Goal: Information Seeking & Learning: Learn about a topic

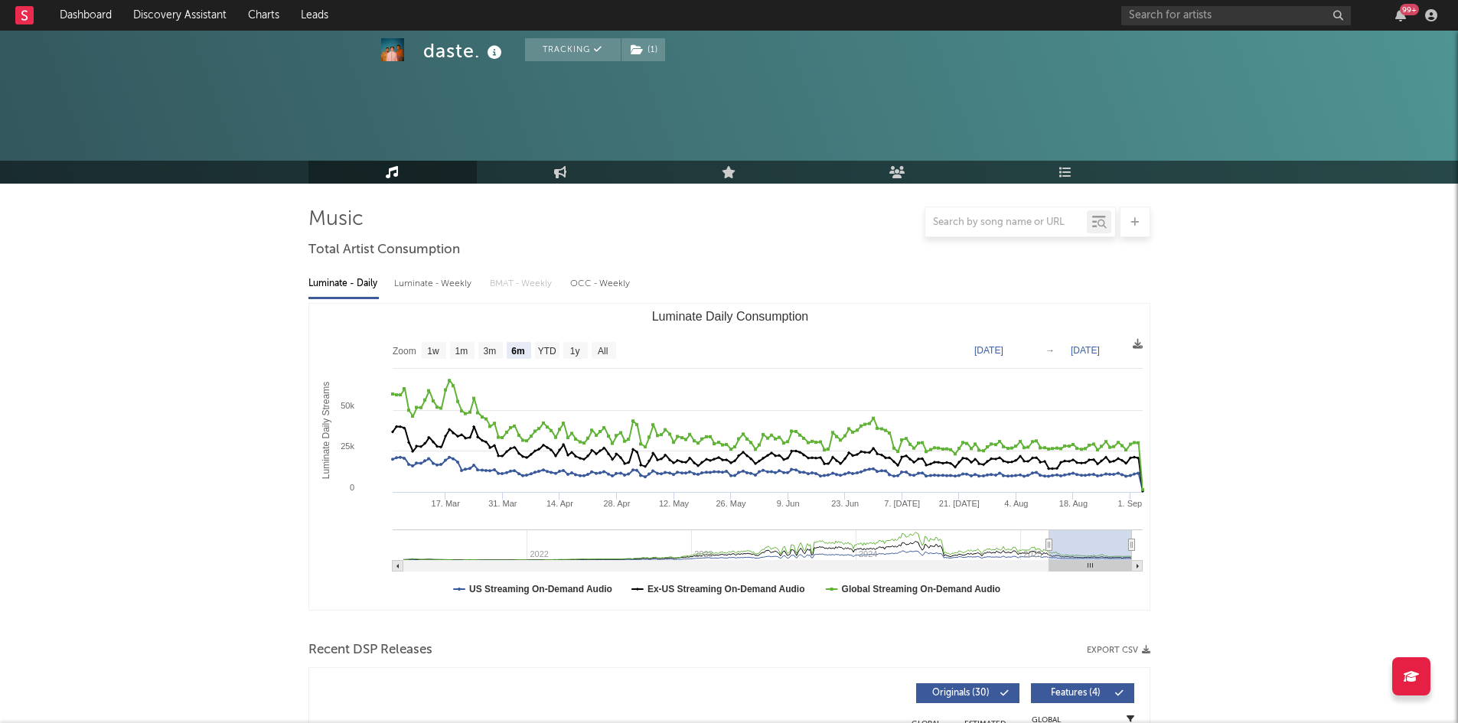
select select "6m"
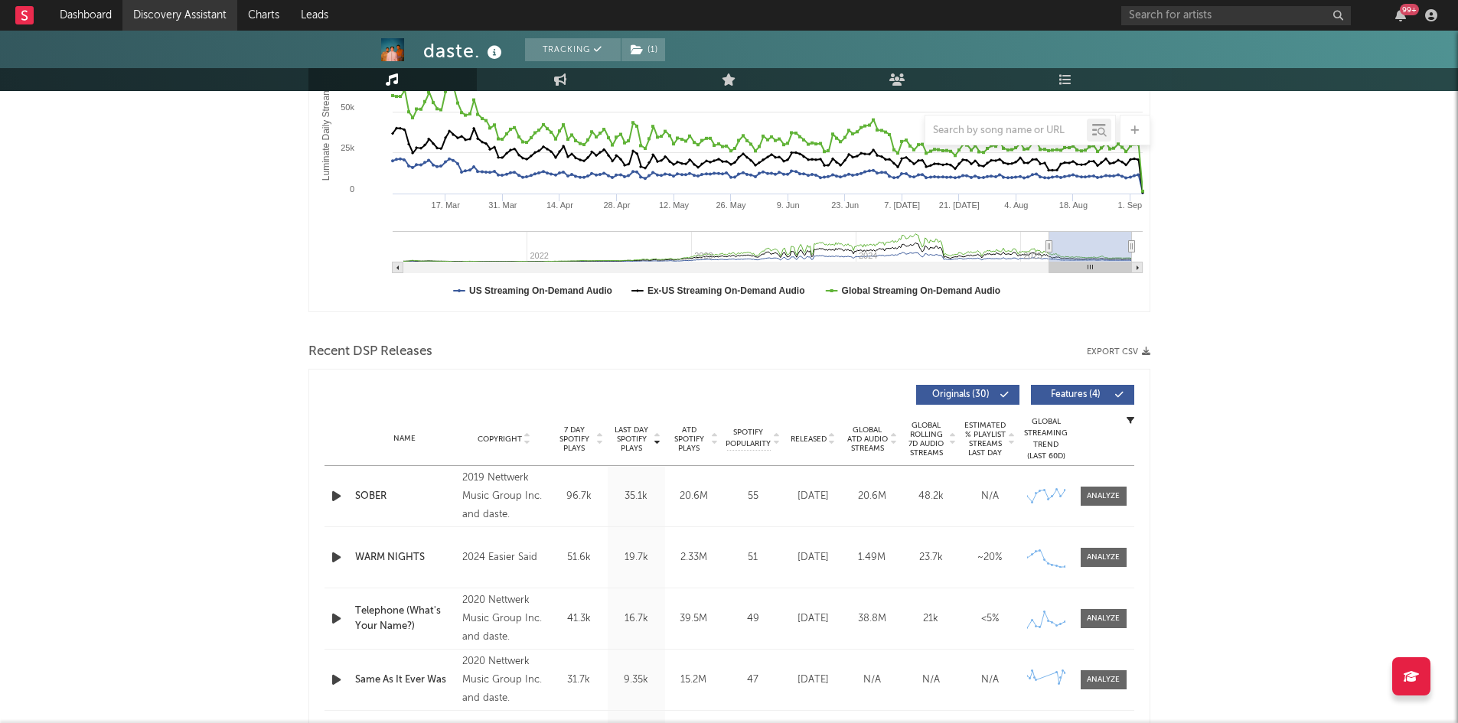
click at [193, 7] on link "Discovery Assistant" at bounding box center [179, 15] width 115 height 31
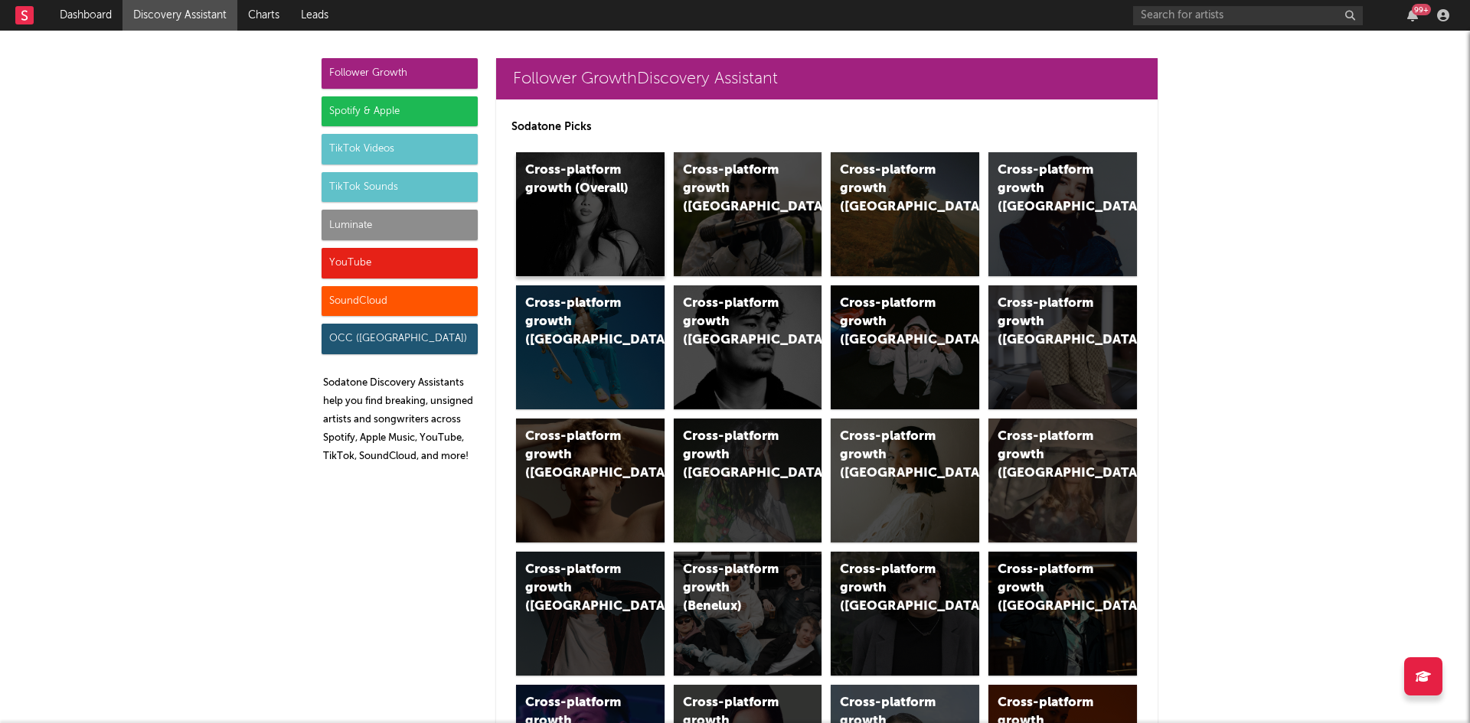
click at [547, 199] on div "Cross-platform growth (Overall)" at bounding box center [590, 214] width 149 height 124
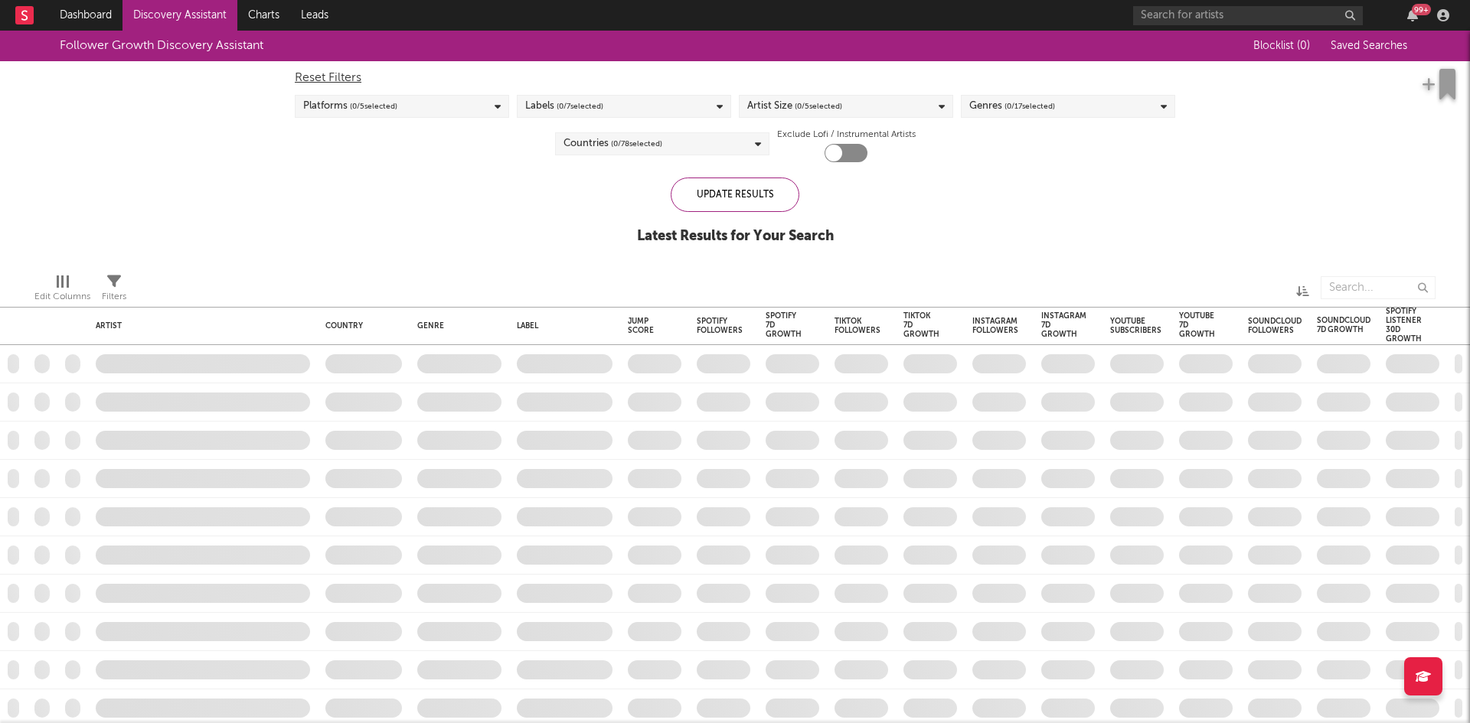
checkbox input "true"
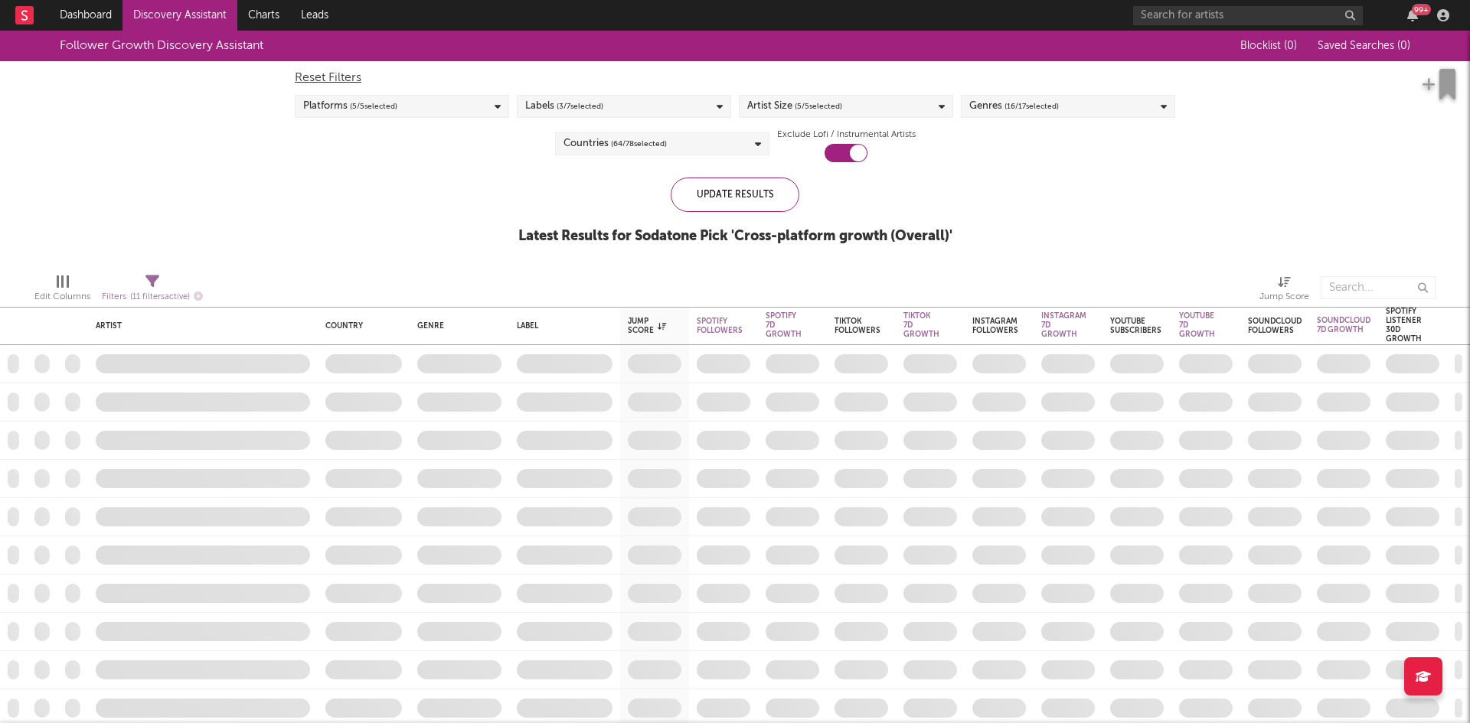
click at [1071, 115] on div "Genres ( 16 / 17 selected)" at bounding box center [1068, 106] width 214 height 23
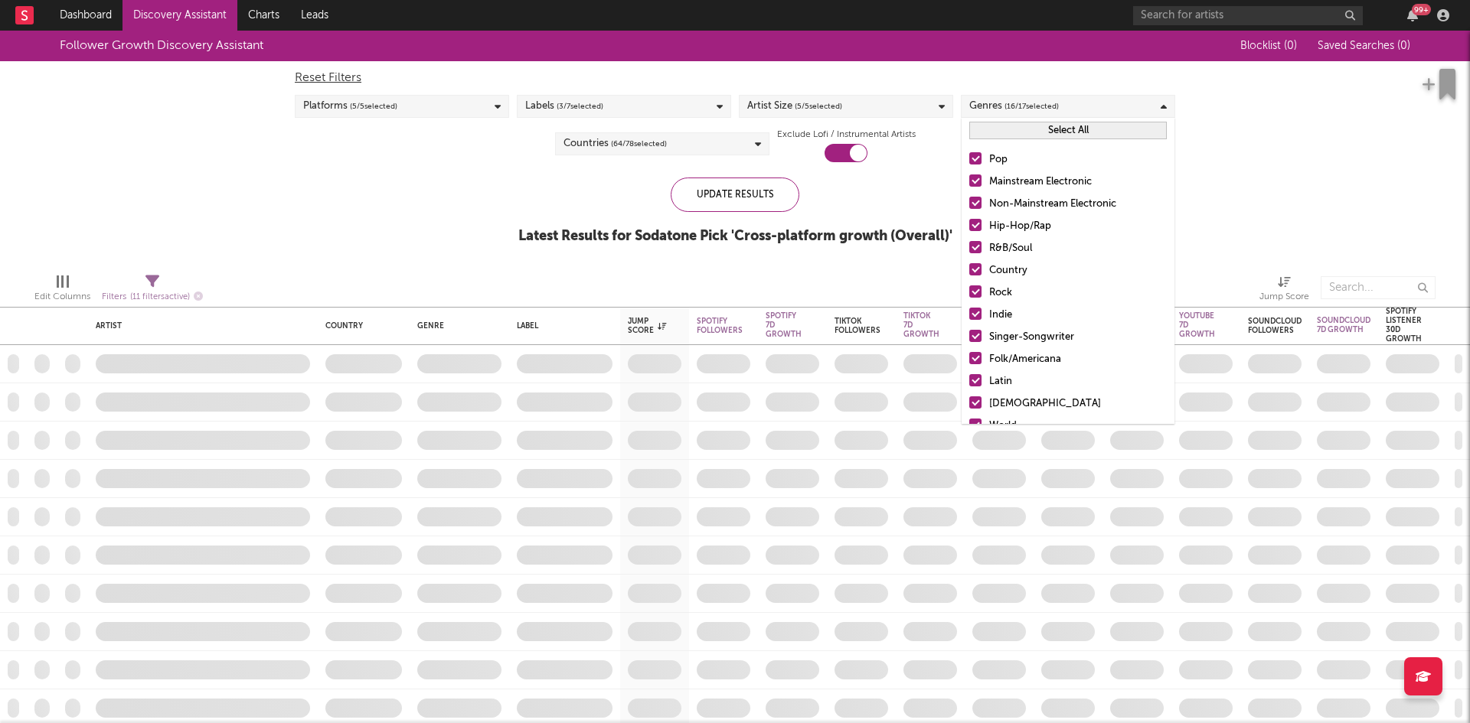
click at [625, 133] on div "Countries ( 64 / 78 selected)" at bounding box center [662, 143] width 214 height 23
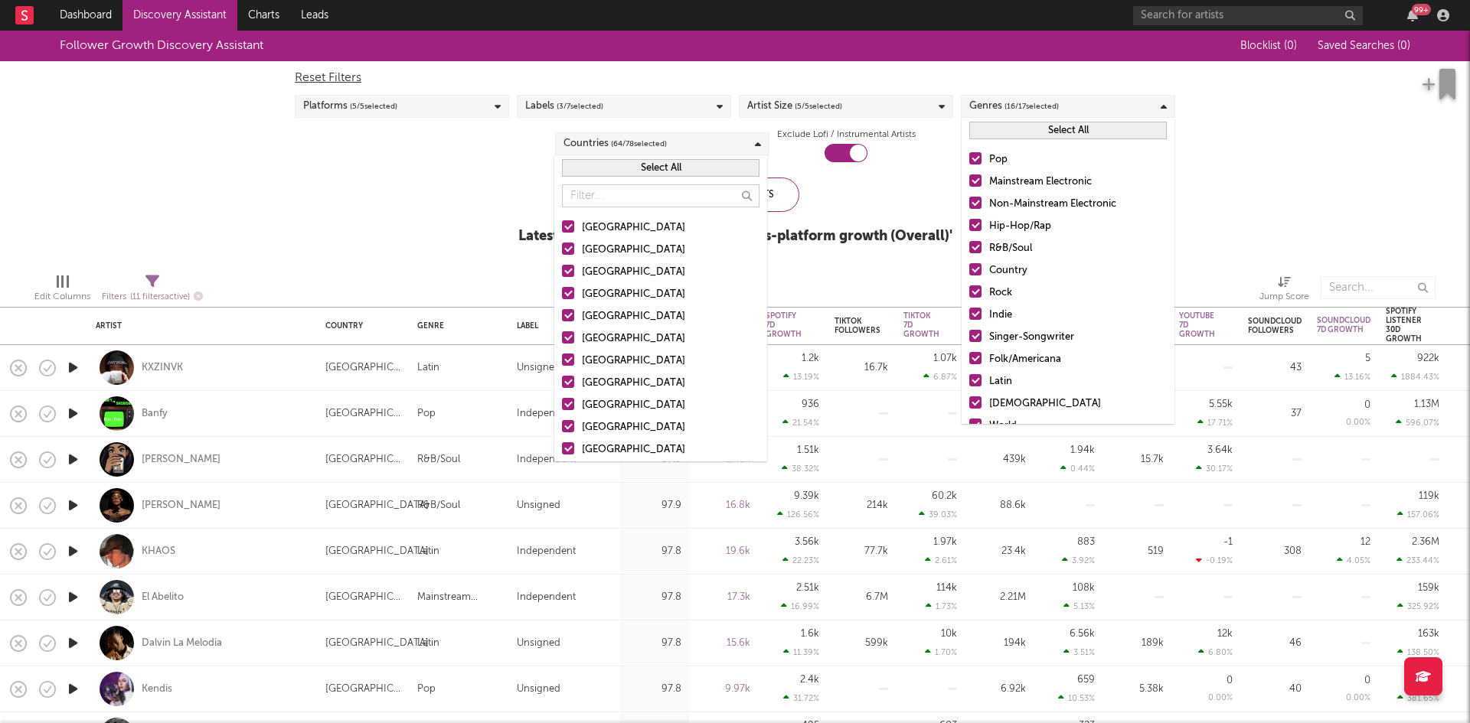
click at [566, 251] on div at bounding box center [568, 249] width 12 height 12
click at [562, 251] on input "[GEOGRAPHIC_DATA]" at bounding box center [562, 250] width 0 height 18
click at [504, 221] on div "Follower Growth Discovery Assistant Blocklist ( 0 ) Saved Searches ( 0 ) Reset …" at bounding box center [735, 146] width 1470 height 230
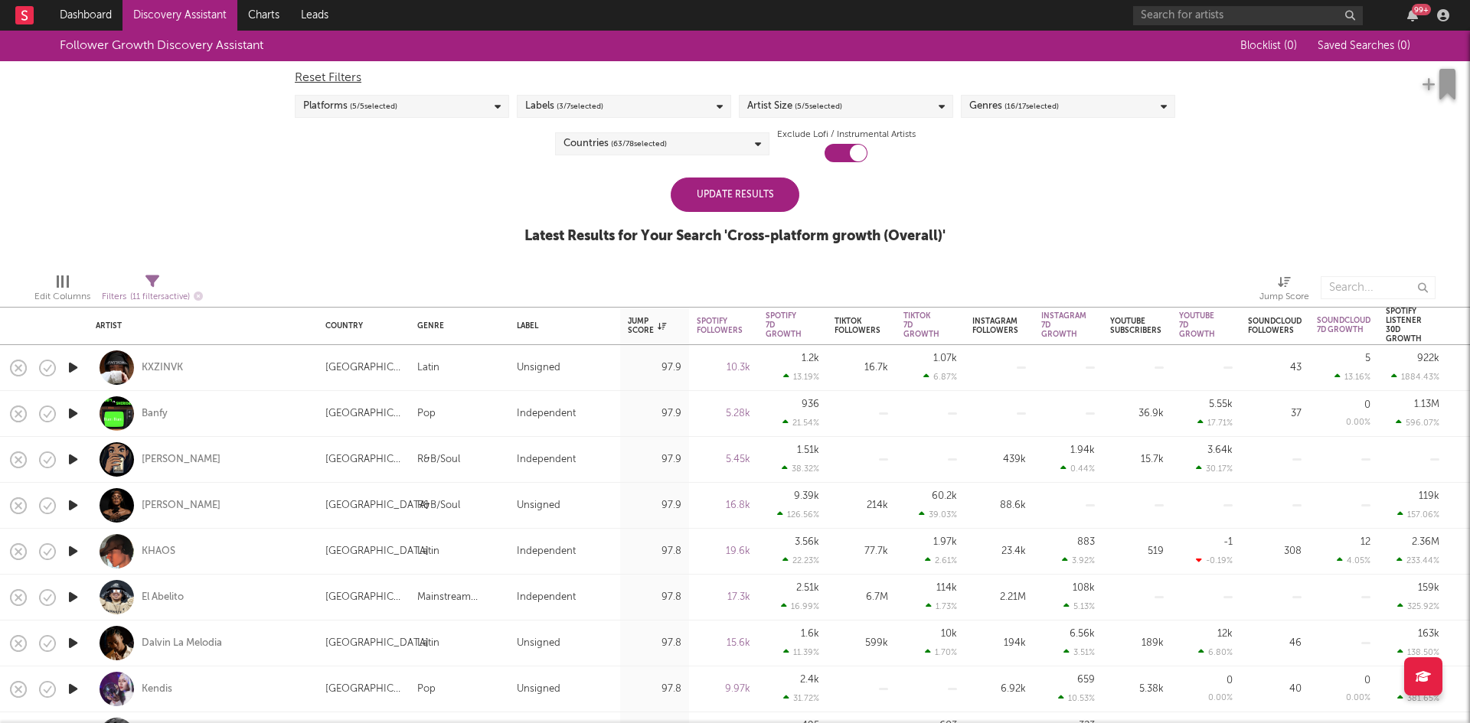
click at [594, 103] on span "( 3 / 7 selected)" at bounding box center [579, 106] width 47 height 18
click at [474, 176] on div "Follower Growth Discovery Assistant Blocklist ( 0 ) Saved Searches ( 0 ) Reset …" at bounding box center [735, 146] width 1470 height 230
click at [797, 114] on span "( 5 / 5 selected)" at bounding box center [818, 106] width 47 height 18
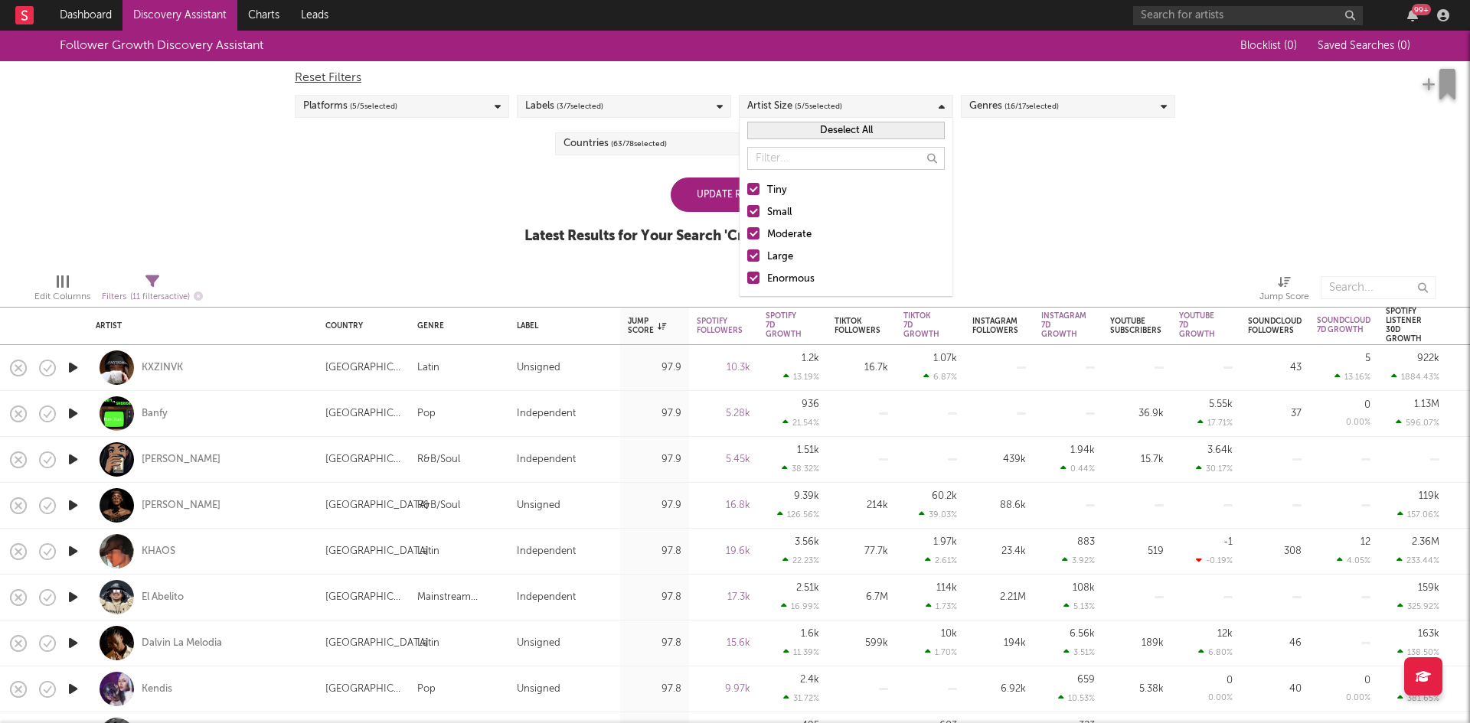
click at [797, 114] on span "( 5 / 5 selected)" at bounding box center [818, 106] width 47 height 18
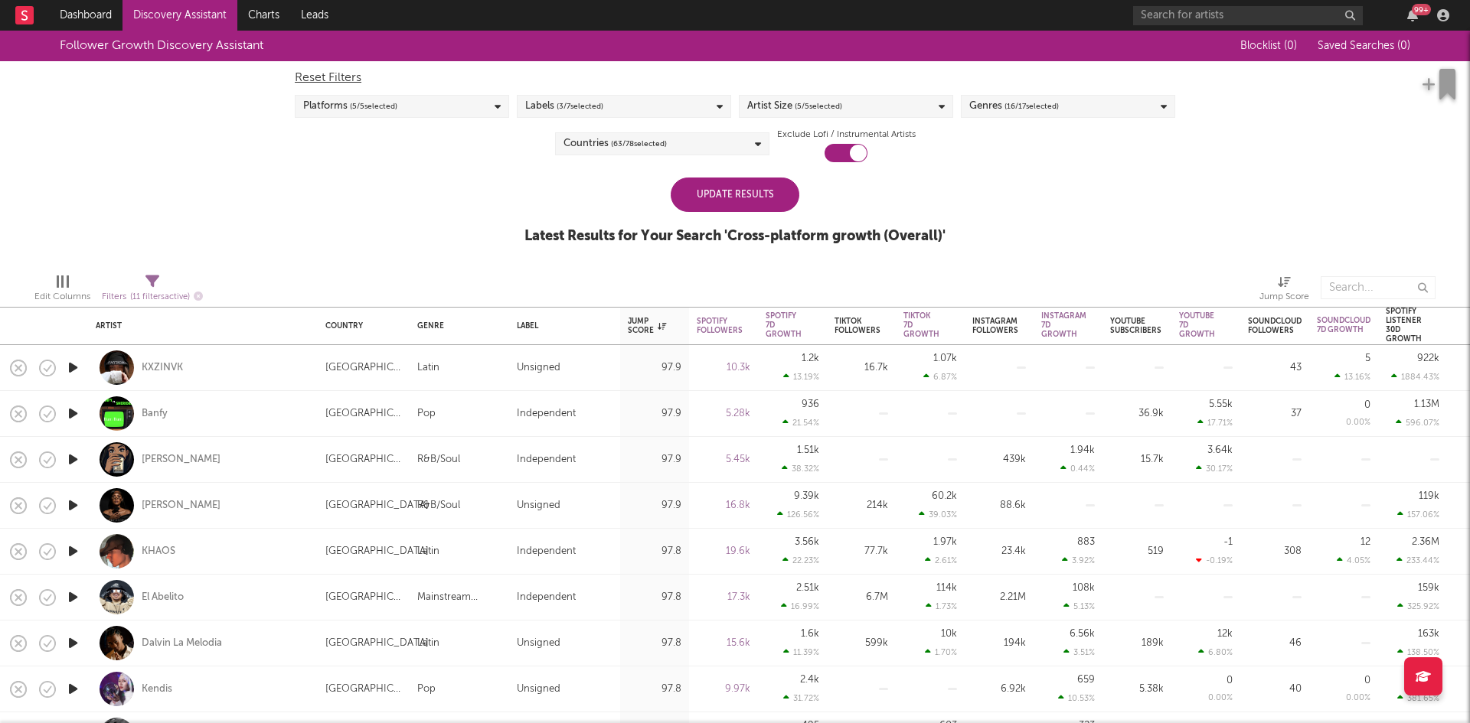
click at [749, 194] on div "Update Results" at bounding box center [735, 195] width 129 height 34
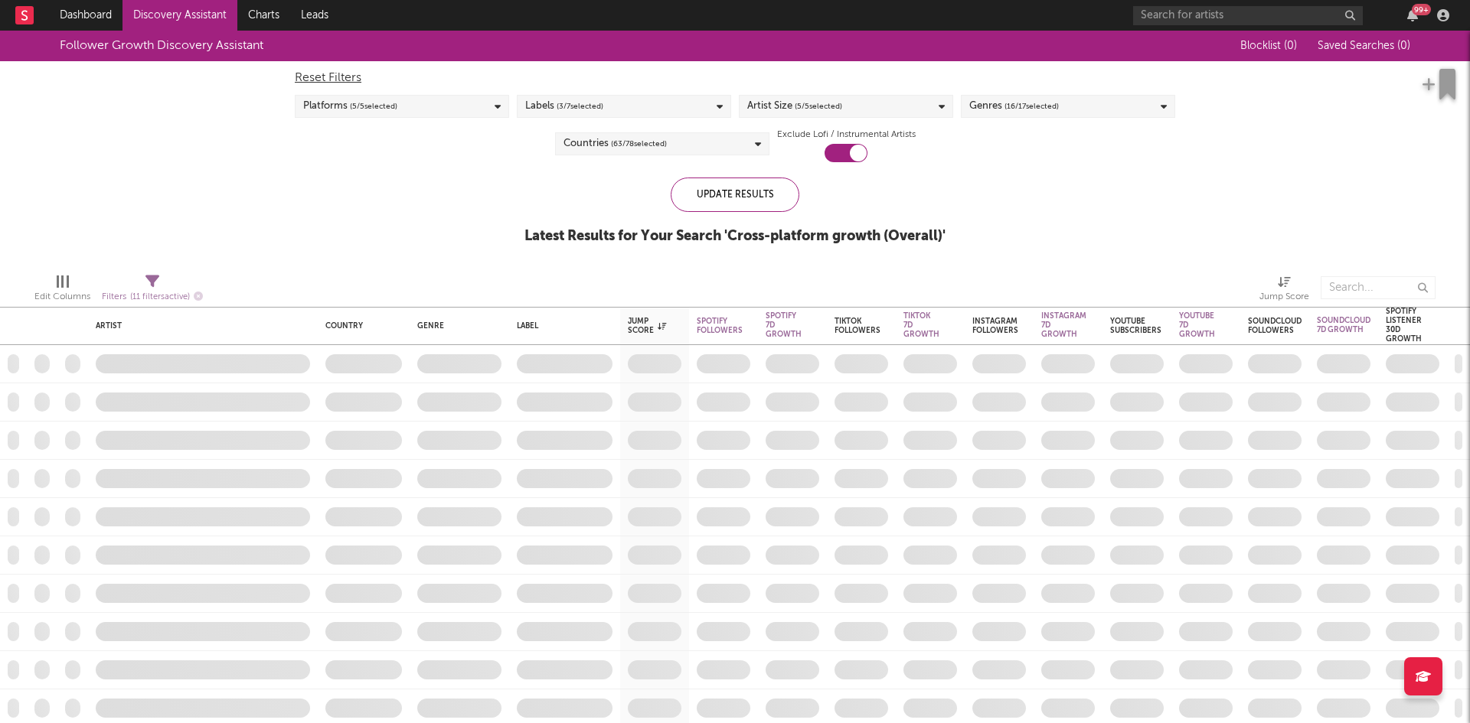
click at [149, 288] on div "Filters ( 11 filters active)" at bounding box center [152, 297] width 101 height 19
select select "or"
select select "between"
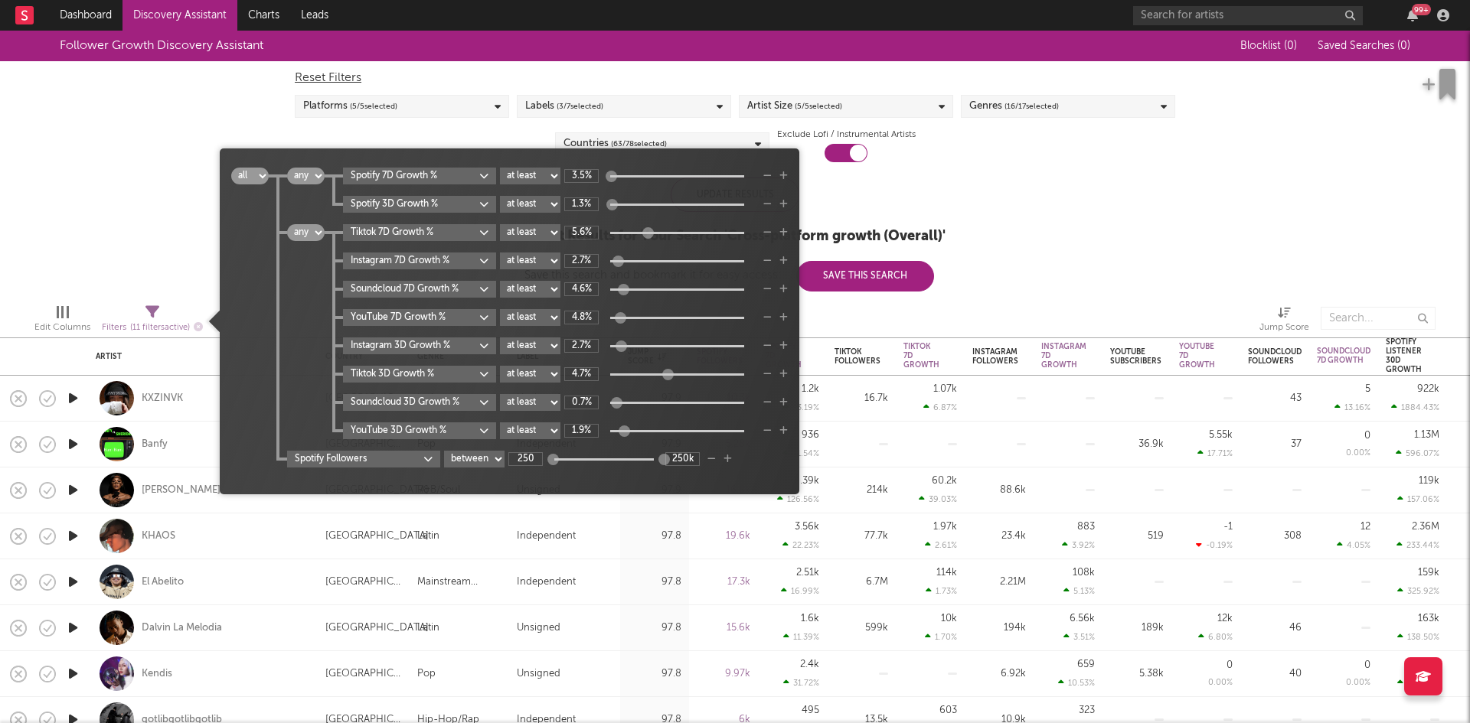
click at [116, 236] on div "Follower Growth Discovery Assistant Blocklist ( 0 ) Saved Searches ( 0 ) Reset …" at bounding box center [735, 161] width 1470 height 261
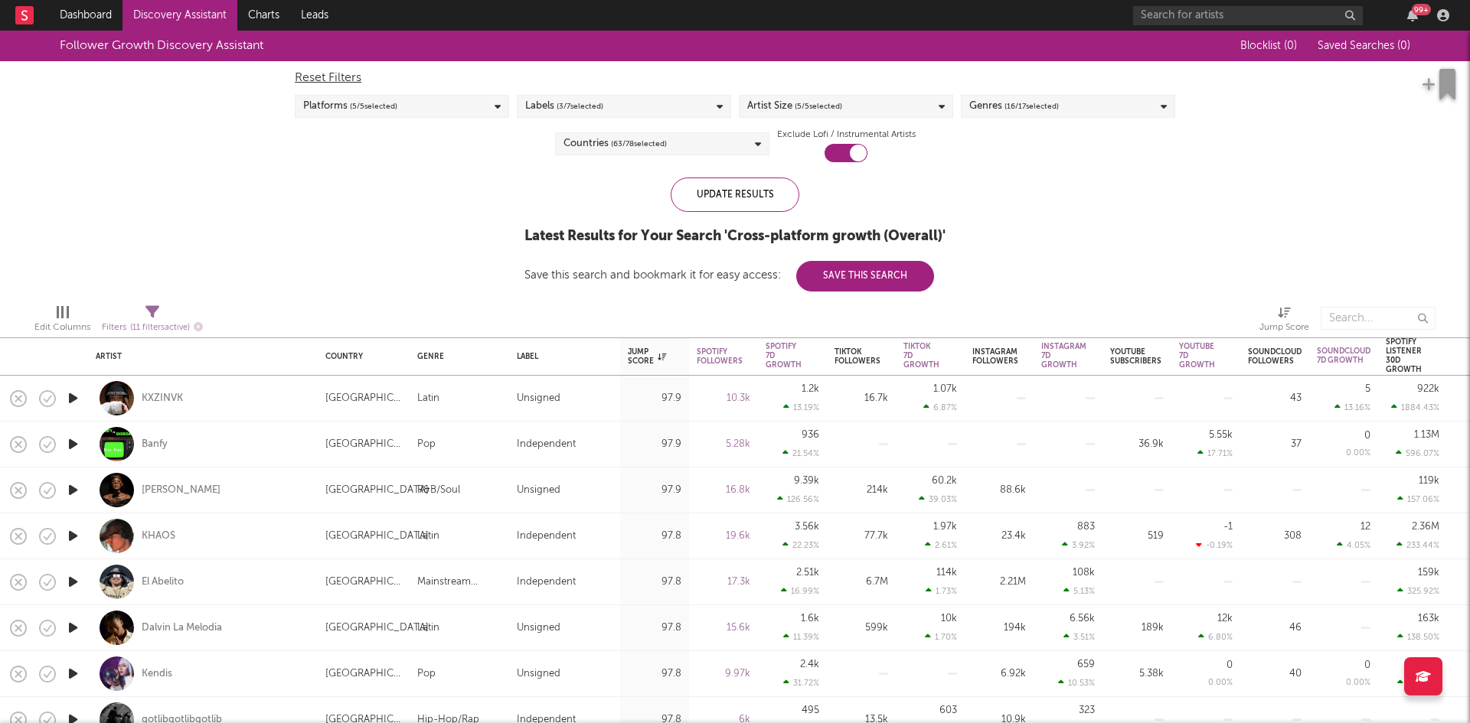
click at [154, 18] on link "Discovery Assistant" at bounding box center [179, 15] width 115 height 31
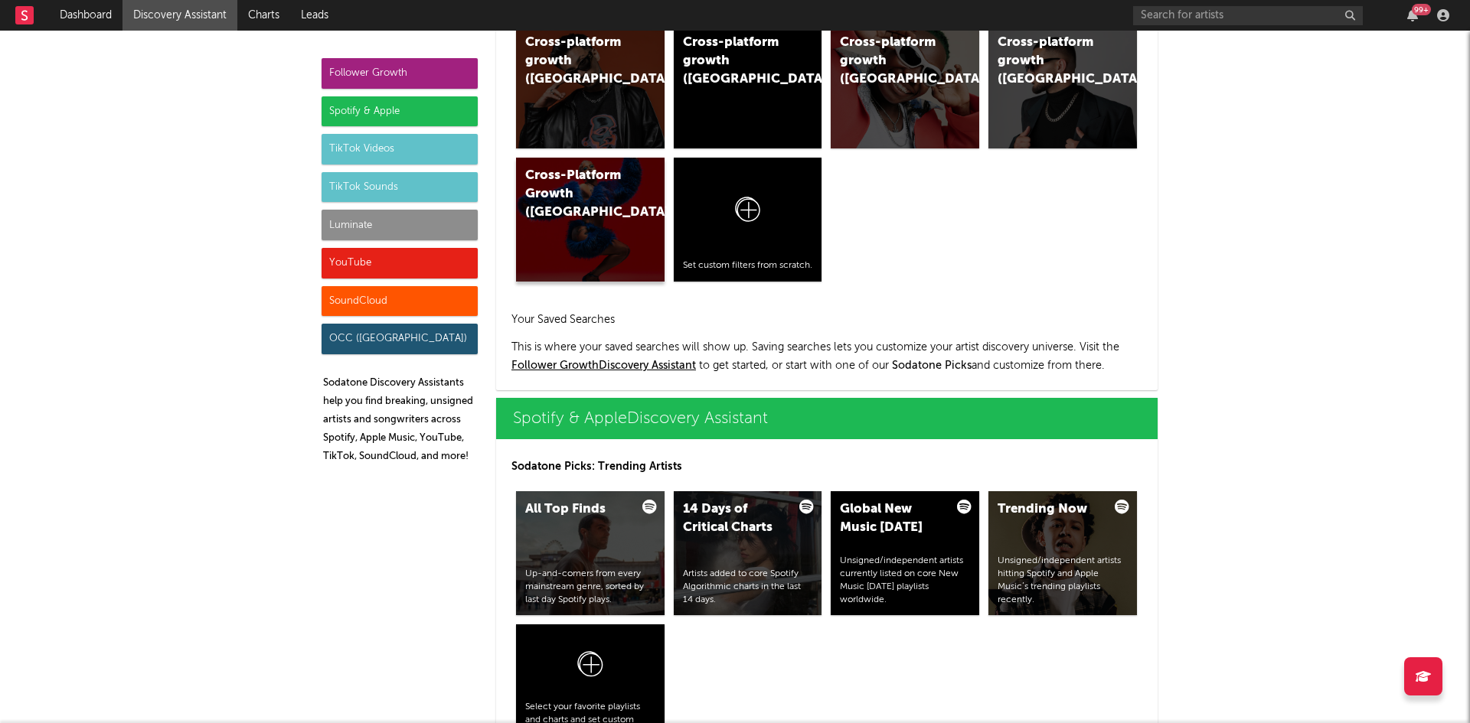
scroll to position [1454, 0]
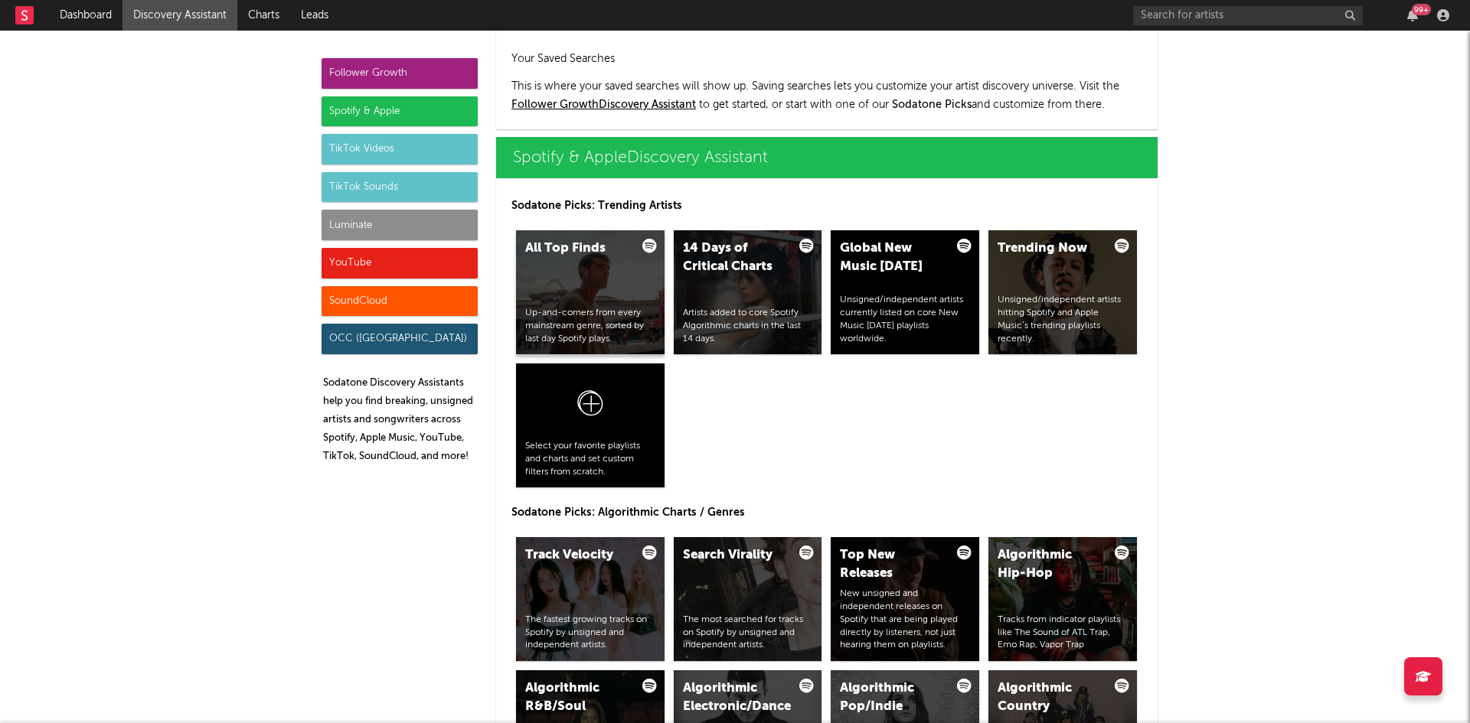
click at [626, 279] on div "All Top Finds Up-and-comers from every mainstream genre, sorted by last day Spo…" at bounding box center [590, 292] width 149 height 124
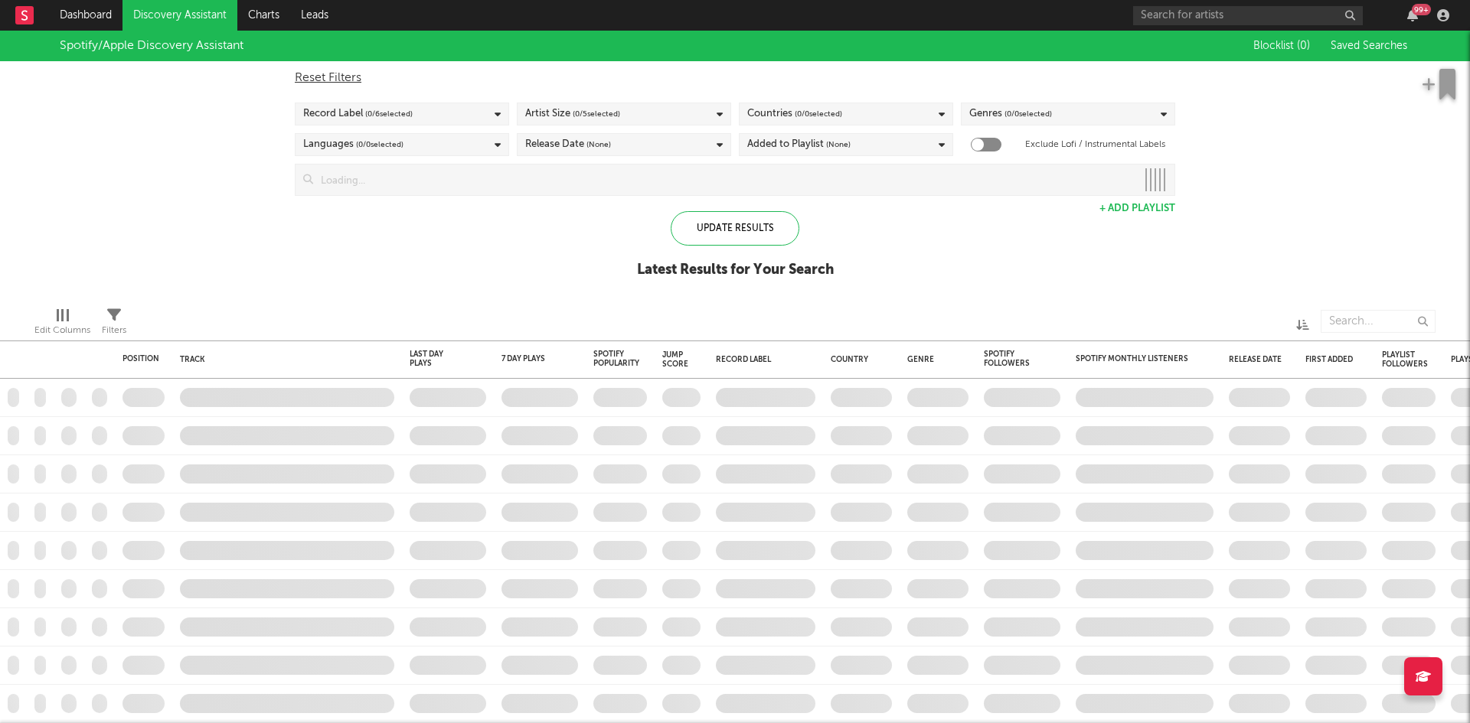
click at [804, 113] on span "( 0 / 0 selected)" at bounding box center [818, 114] width 47 height 18
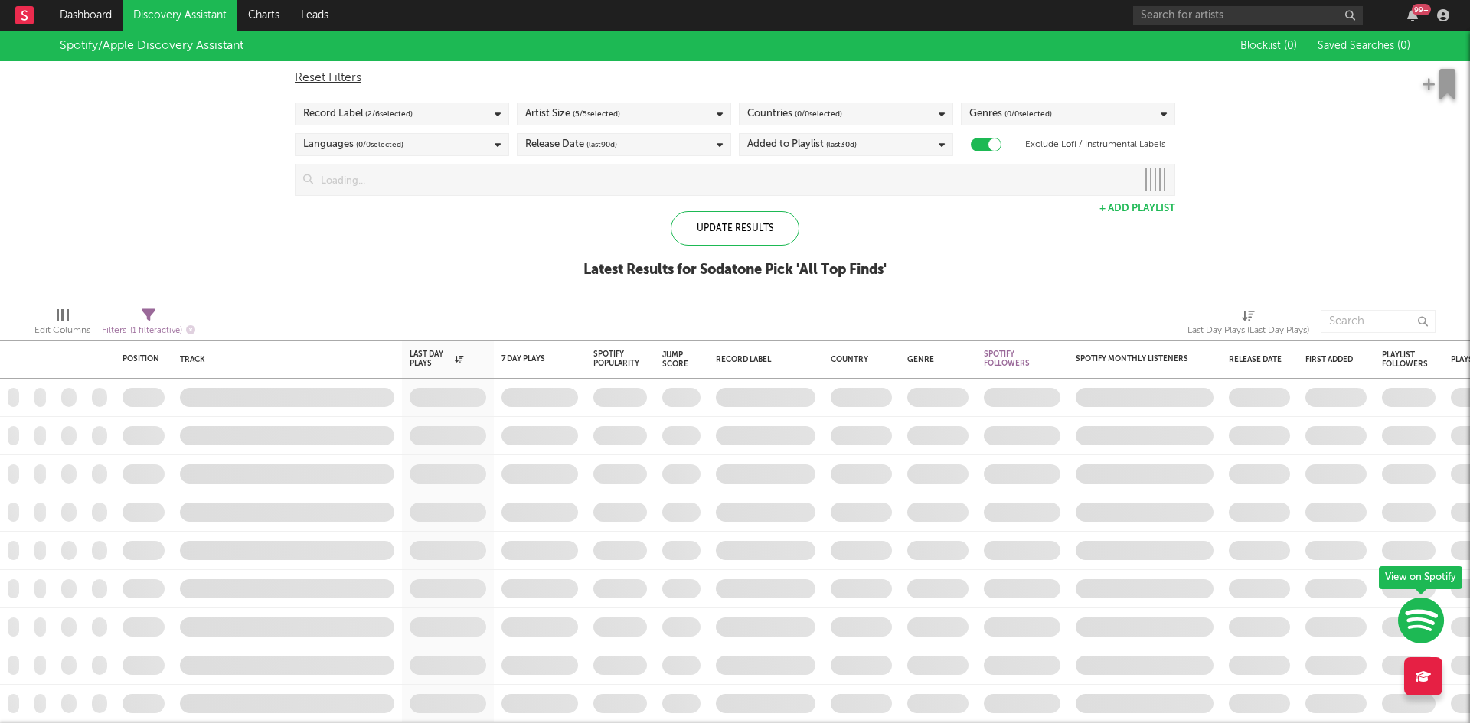
checkbox input "true"
click at [902, 116] on div "Countries ( 0 / 0 selected)" at bounding box center [846, 114] width 214 height 23
click at [879, 106] on div "Countries ( 0 / 0 selected)" at bounding box center [846, 114] width 214 height 23
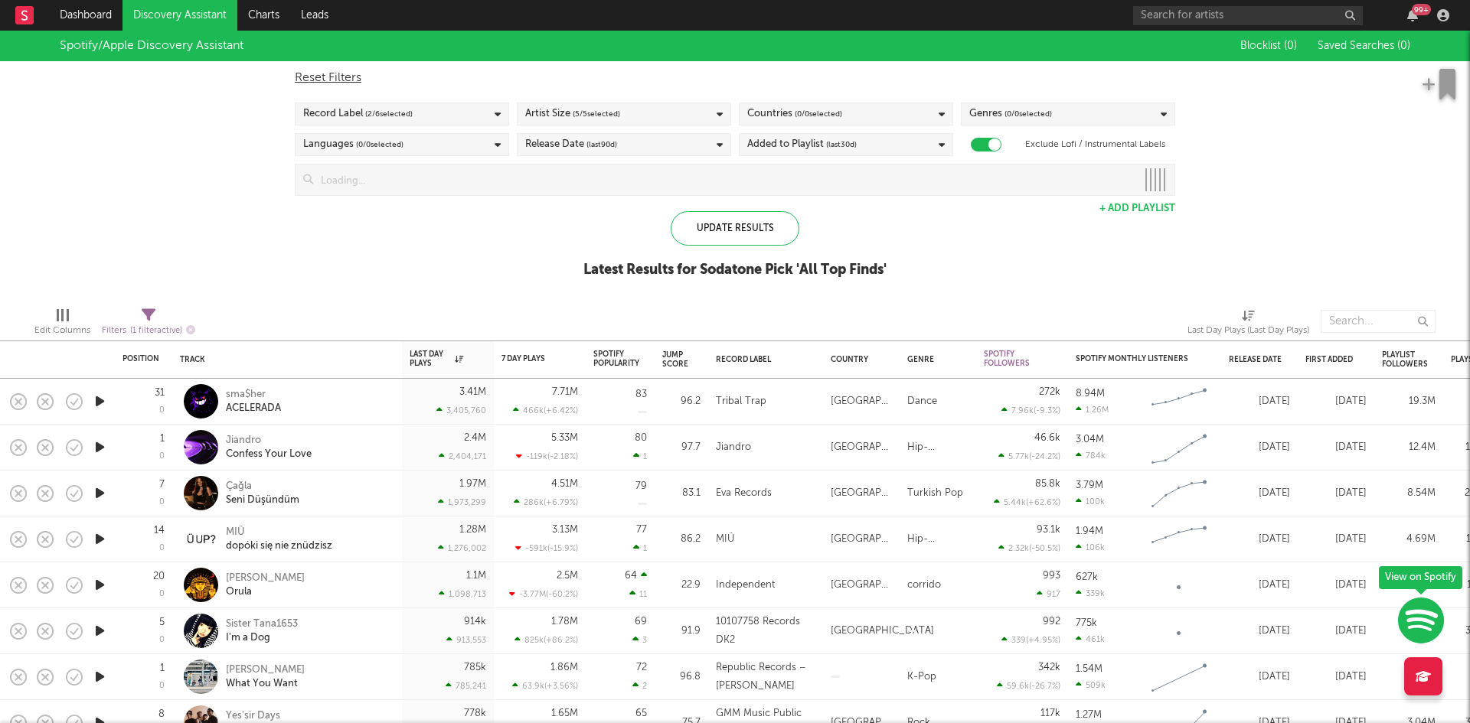
click at [867, 113] on div "Countries ( 0 / 0 selected)" at bounding box center [846, 114] width 214 height 23
click at [527, 278] on div "Spotify/Apple Discovery Assistant Blocklist ( 0 ) Saved Searches ( 0 ) Reset Fi…" at bounding box center [735, 163] width 1470 height 264
click at [772, 121] on div "Countries ( 0 / 0 selected)" at bounding box center [794, 114] width 95 height 18
click at [1209, 193] on div "Spotify/Apple Discovery Assistant Blocklist ( 0 ) Saved Searches ( 0 ) Reset Fi…" at bounding box center [735, 163] width 1470 height 264
